Goal: Check status: Check status

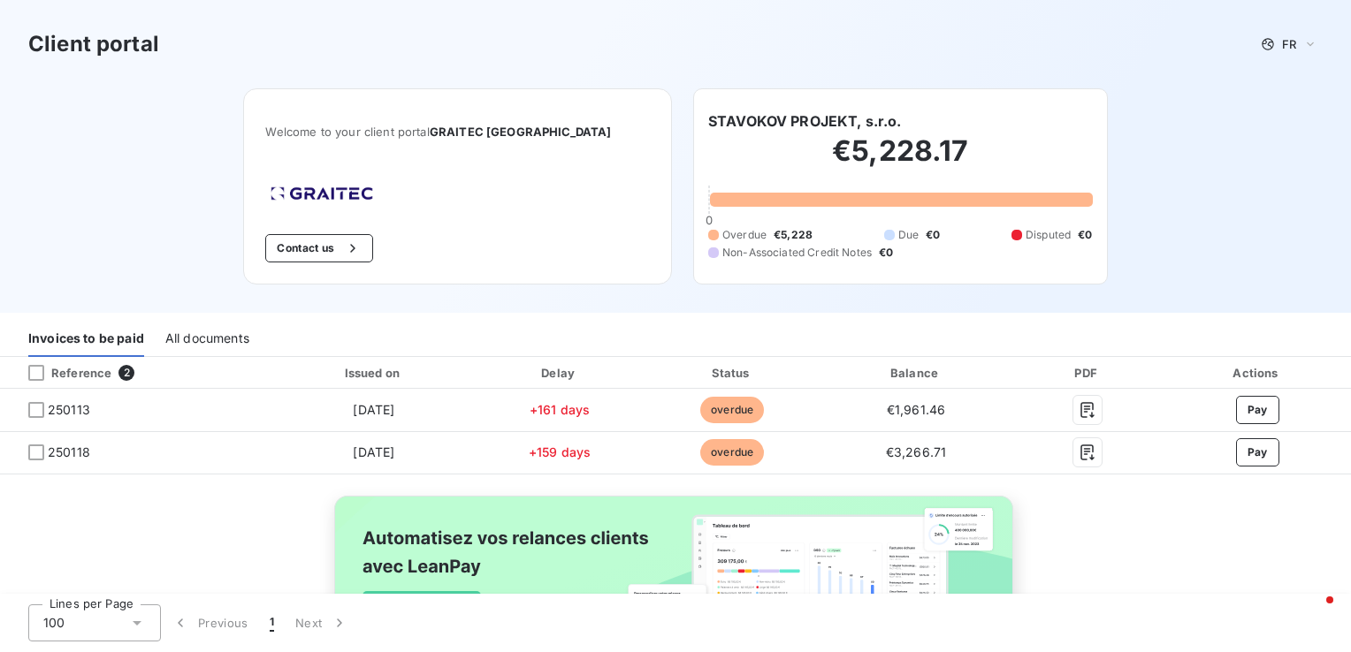
click at [200, 348] on div "All documents" at bounding box center [207, 338] width 84 height 37
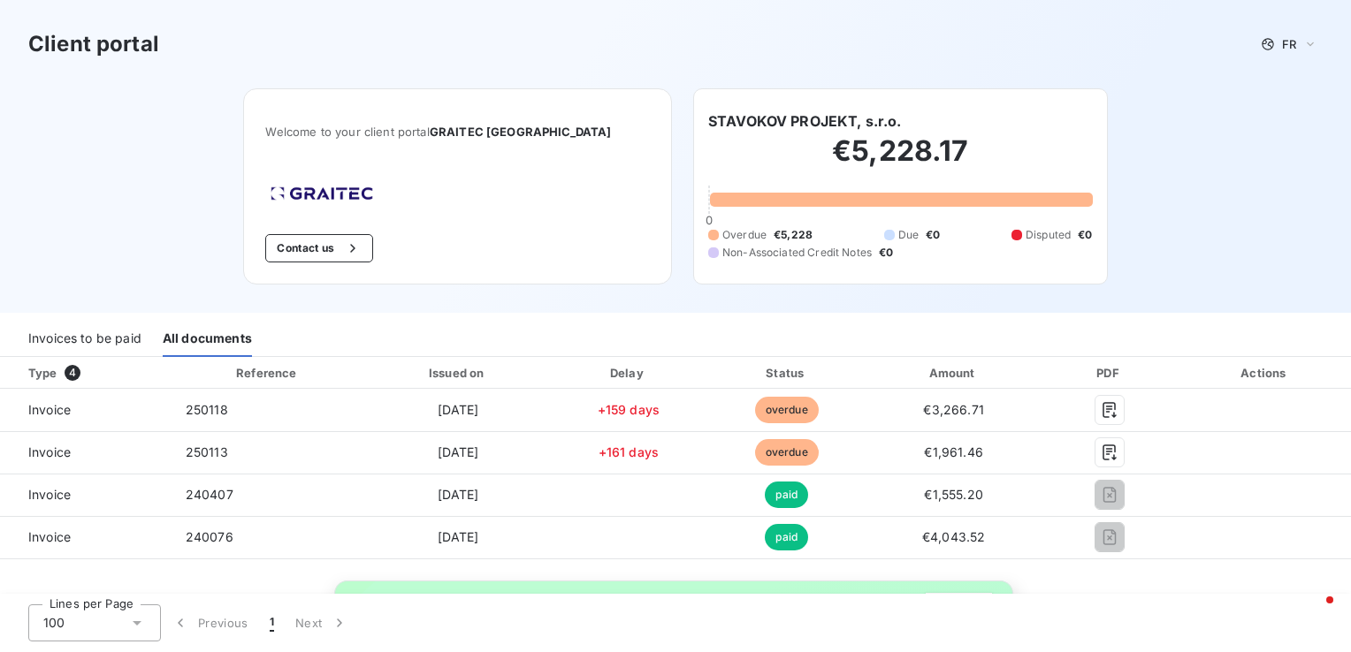
click at [119, 332] on div "Invoices to be paid" at bounding box center [84, 338] width 113 height 37
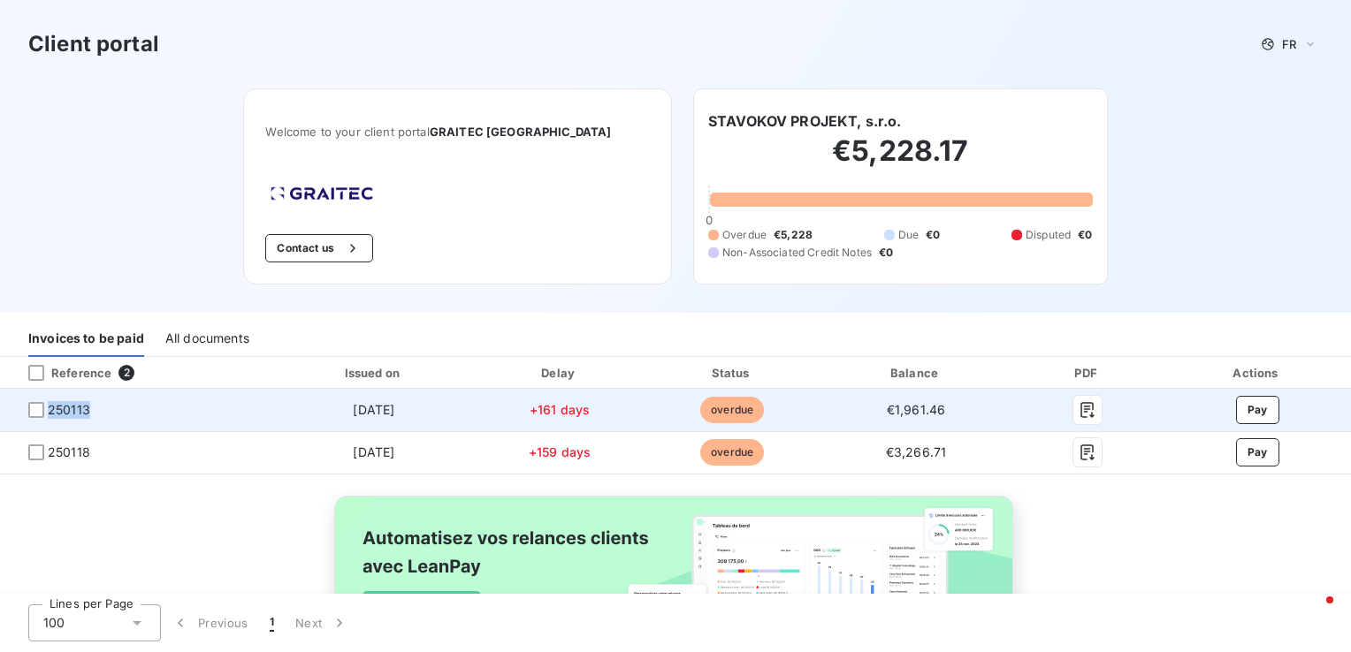
drag, startPoint x: 90, startPoint y: 415, endPoint x: 50, endPoint y: 406, distance: 40.8
click at [50, 406] on span "250113" at bounding box center [136, 410] width 244 height 18
copy span "250113"
